Goal: Task Accomplishment & Management: Manage account settings

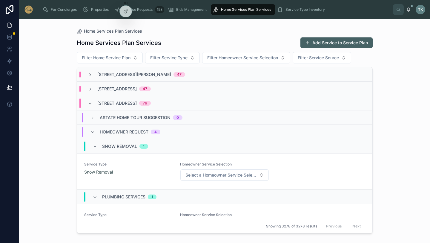
click at [108, 56] on span "Filter Home Service Plan" at bounding box center [106, 58] width 49 height 6
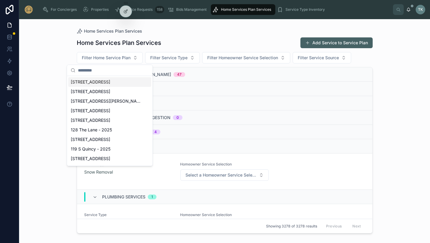
click at [102, 83] on span "[STREET_ADDRESS]" at bounding box center [90, 82] width 39 height 6
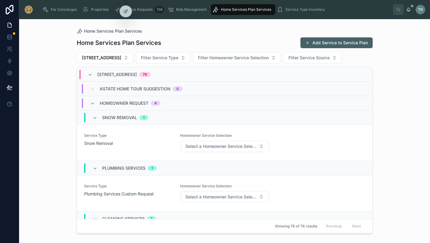
click at [199, 148] on span "Select a Homeowner Service Selection" at bounding box center [221, 146] width 71 height 6
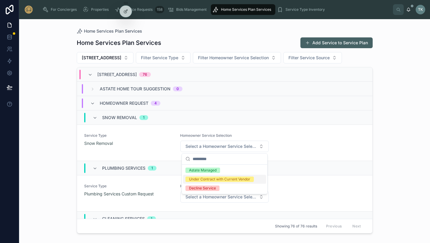
click at [200, 177] on div "Under Contract with Current Vendor" at bounding box center [219, 178] width 61 height 5
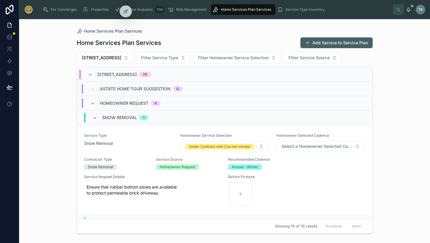
click at [133, 58] on button "[STREET_ADDRESS]" at bounding box center [105, 57] width 57 height 11
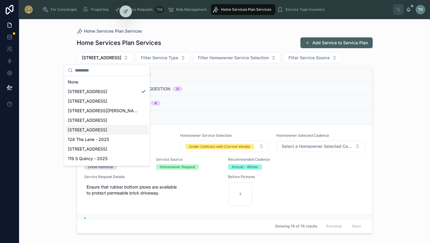
click at [126, 132] on div "[STREET_ADDRESS]" at bounding box center [106, 130] width 83 height 10
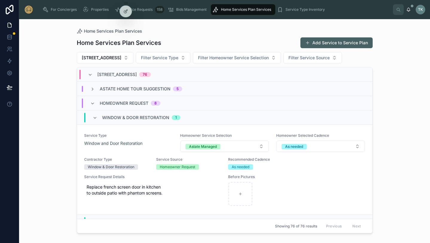
click at [329, 45] on button "Add Service to Service Plan" at bounding box center [337, 42] width 72 height 11
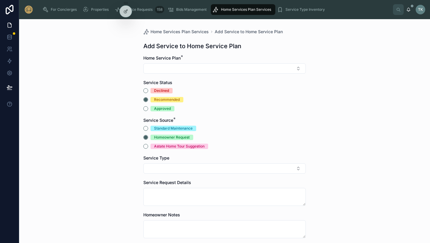
click at [196, 66] on button "Select Button" at bounding box center [224, 68] width 163 height 10
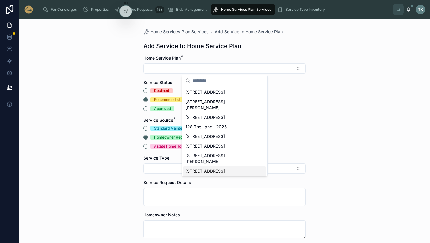
scroll to position [4, 0]
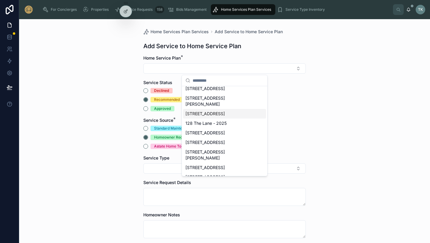
click at [213, 111] on span "[STREET_ADDRESS]" at bounding box center [205, 114] width 39 height 6
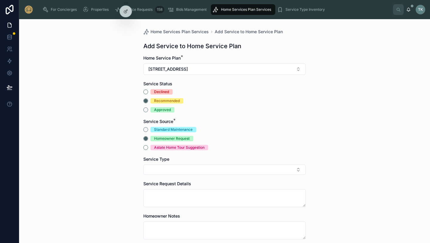
scroll to position [40, 0]
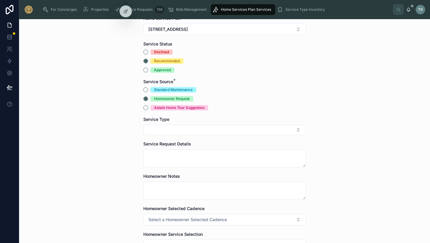
click at [210, 129] on button "Select Button" at bounding box center [224, 130] width 163 height 10
type input "****"
click at [213, 151] on span "Plumbing Services Custom Request" at bounding box center [221, 153] width 70 height 6
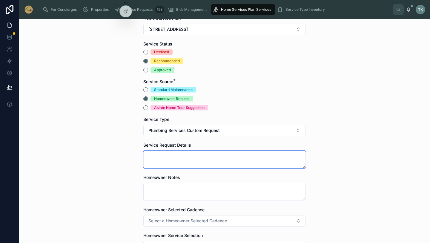
click at [211, 158] on textarea at bounding box center [224, 159] width 163 height 18
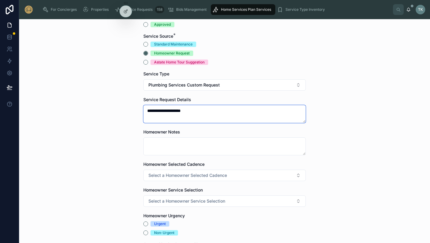
scroll to position [88, 0]
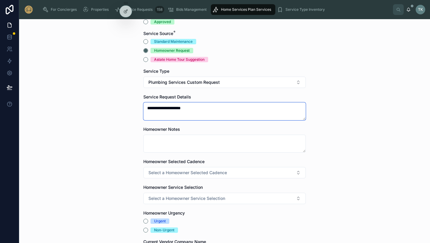
type textarea "**********"
click at [248, 170] on button "Select a Homeowner Selected Cadence" at bounding box center [224, 172] width 163 height 11
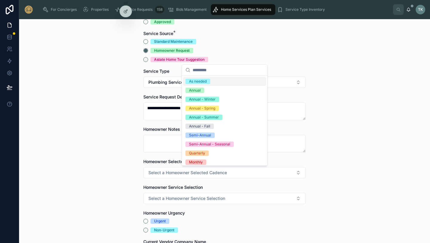
click at [220, 82] on div "As needed" at bounding box center [224, 81] width 83 height 9
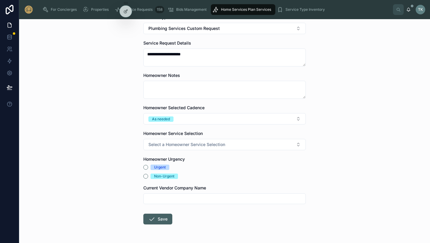
scroll to position [146, 0]
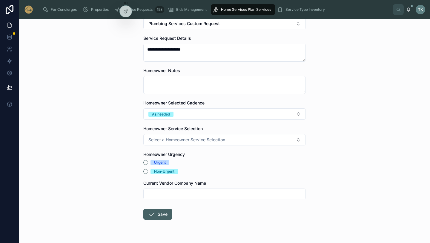
click at [211, 141] on span "Select a Homeowner Service Selection" at bounding box center [187, 140] width 77 height 6
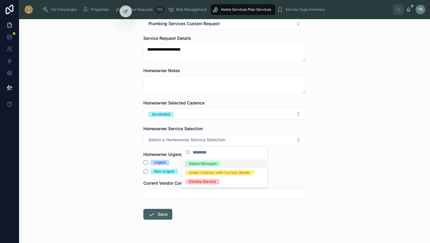
click at [211, 163] on div "Astate Managed" at bounding box center [203, 163] width 28 height 5
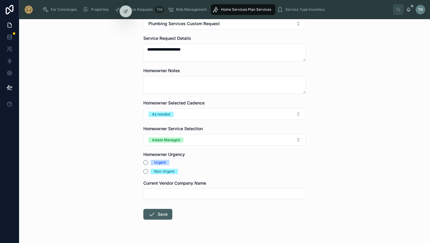
click at [165, 171] on div "Non-Urgent" at bounding box center [164, 171] width 20 height 5
click at [148, 171] on button "Non-Urgent" at bounding box center [145, 171] width 5 height 5
click at [153, 213] on icon at bounding box center [151, 213] width 7 height 7
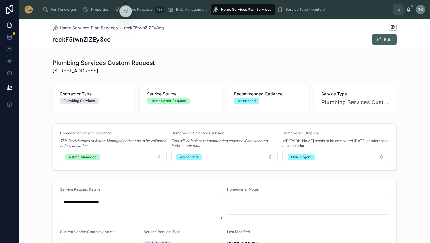
click at [241, 11] on span "Home Services Plan Services" at bounding box center [246, 9] width 50 height 5
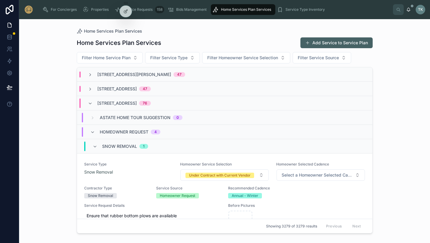
click at [115, 59] on span "Filter Home Service Plan" at bounding box center [106, 58] width 49 height 6
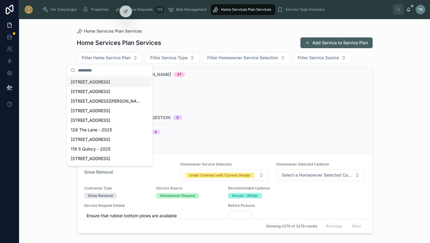
click at [110, 85] on span "[STREET_ADDRESS]" at bounding box center [90, 82] width 39 height 6
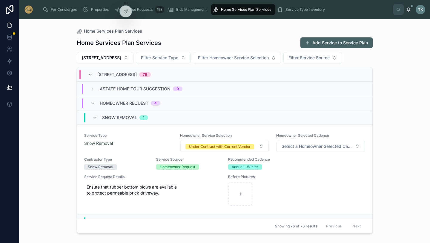
click at [118, 57] on span "[STREET_ADDRESS]" at bounding box center [101, 58] width 39 height 6
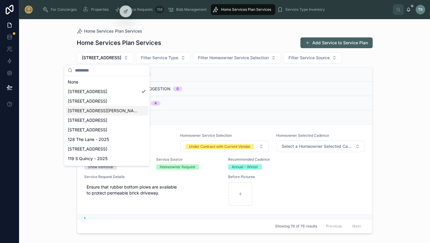
click at [113, 111] on span "[STREET_ADDRESS][PERSON_NAME]" at bounding box center [103, 111] width 71 height 6
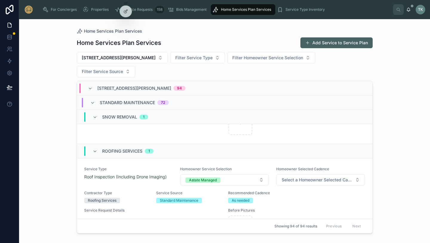
scroll to position [1415, 0]
